Goal: Navigation & Orientation: Find specific page/section

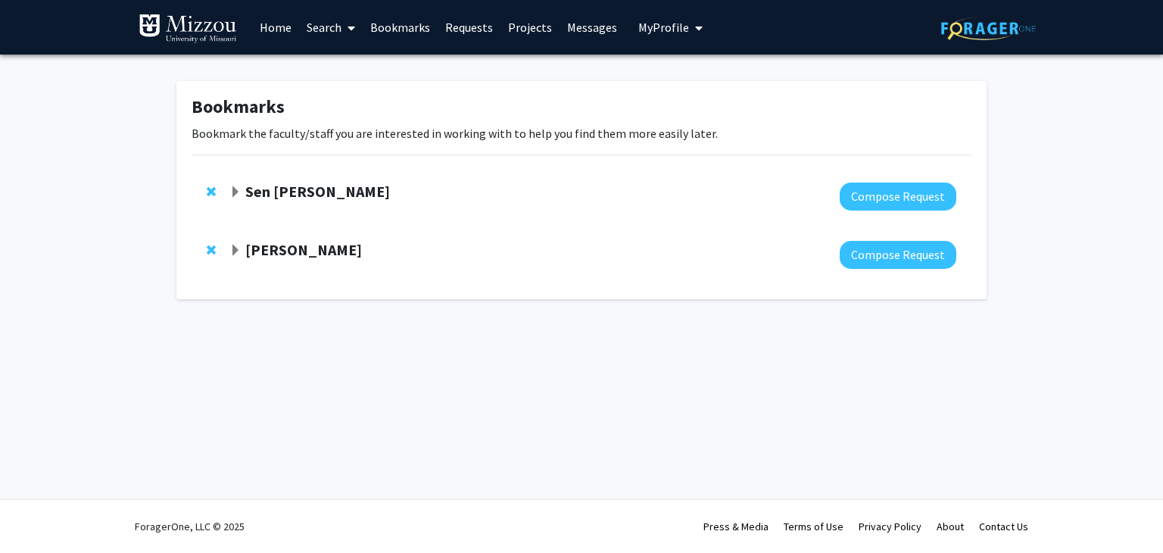
click at [273, 25] on link "Home" at bounding box center [275, 27] width 47 height 53
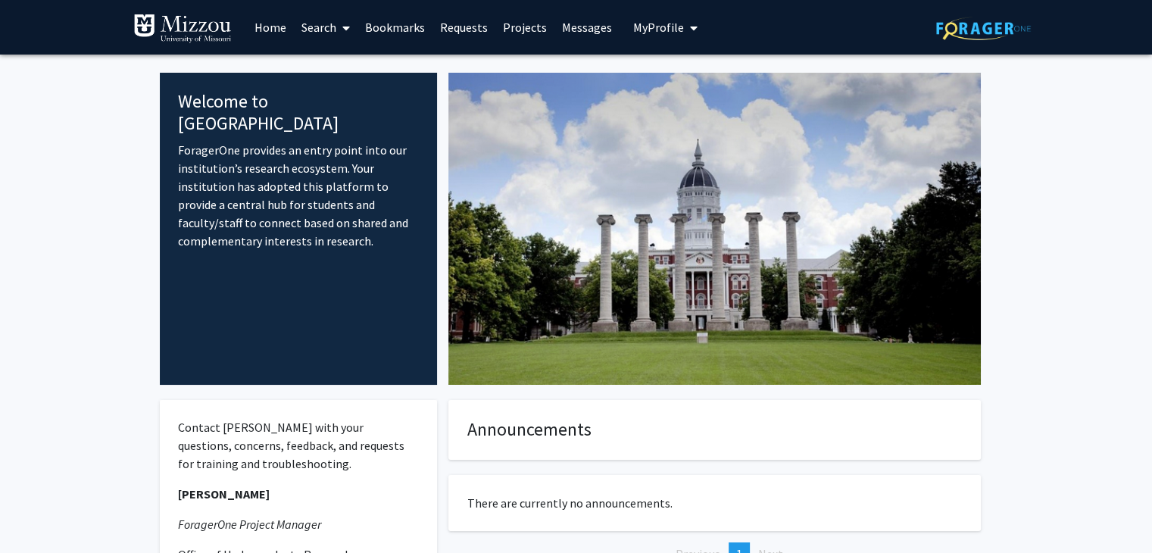
click at [389, 15] on link "Bookmarks" at bounding box center [394, 27] width 75 height 53
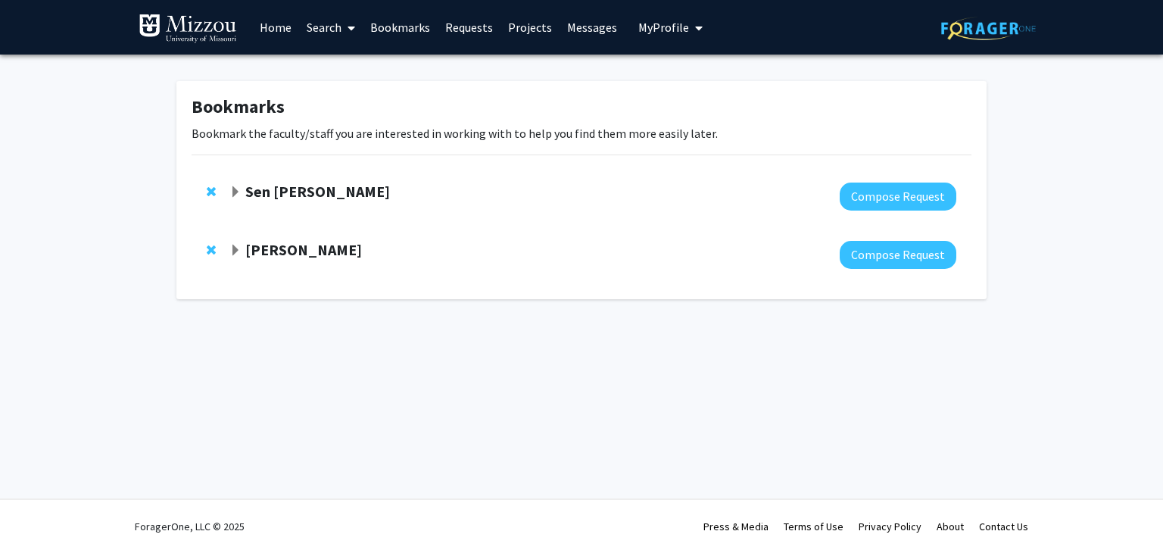
click at [470, 23] on link "Requests" at bounding box center [469, 27] width 63 height 53
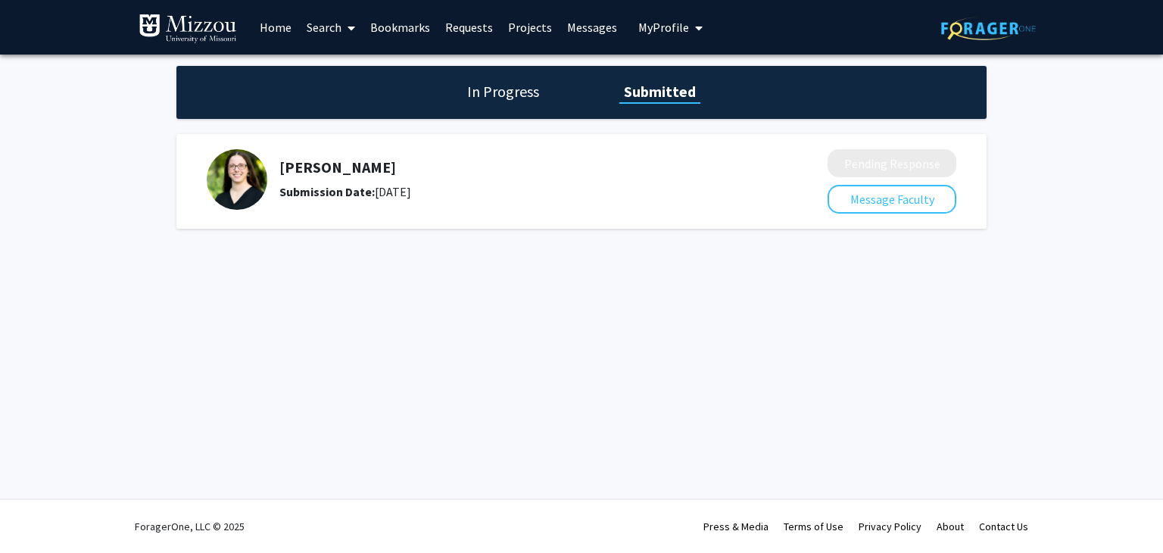
click at [526, 37] on link "Projects" at bounding box center [530, 27] width 59 height 53
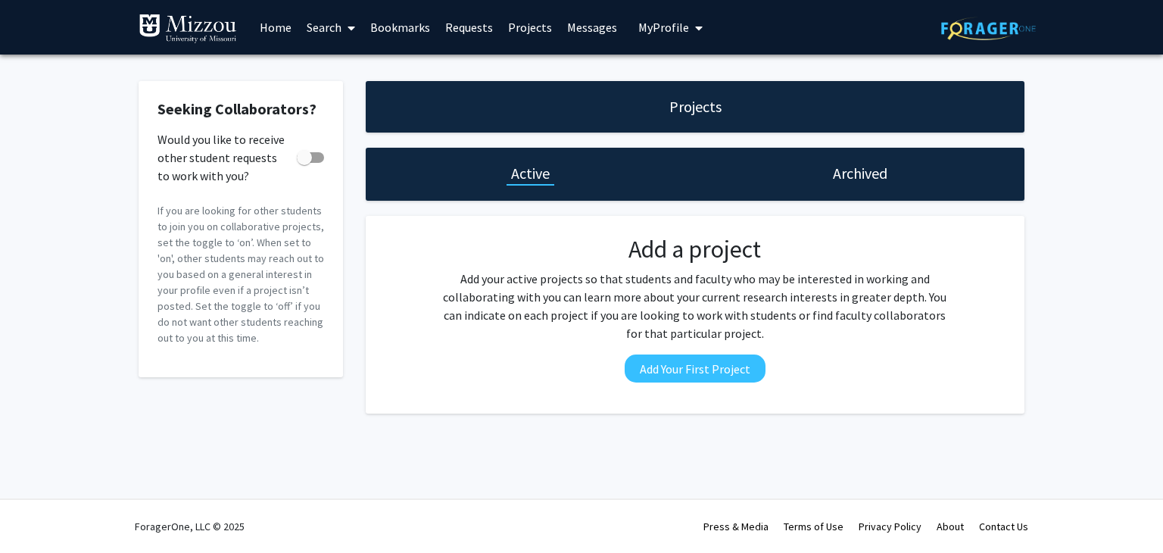
click at [601, 30] on link "Messages" at bounding box center [592, 27] width 65 height 53
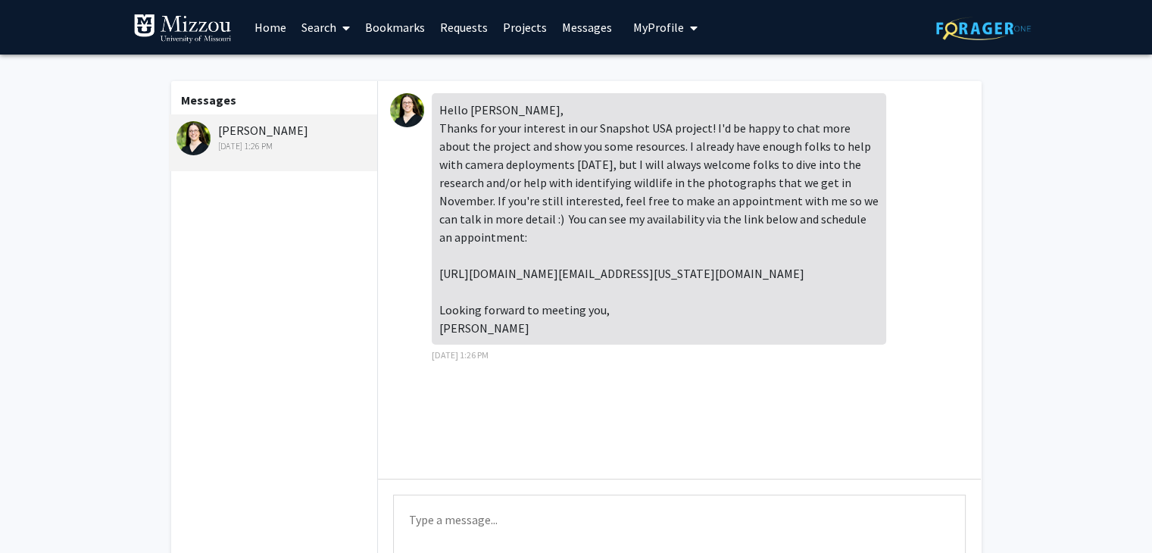
click at [391, 31] on link "Bookmarks" at bounding box center [394, 27] width 75 height 53
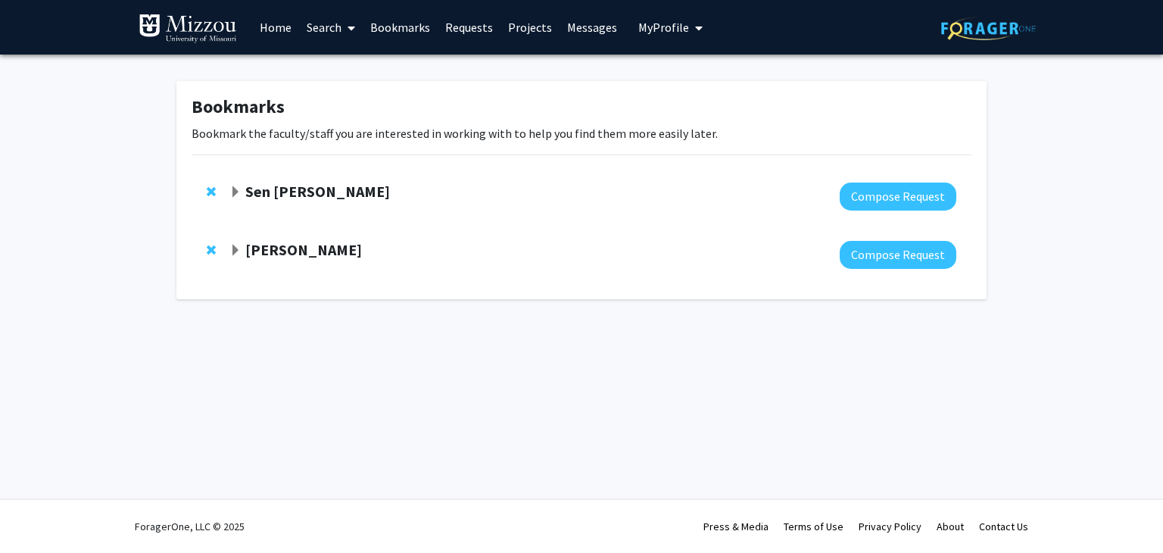
click at [474, 27] on link "Requests" at bounding box center [469, 27] width 63 height 53
